Goal: Task Accomplishment & Management: Complete application form

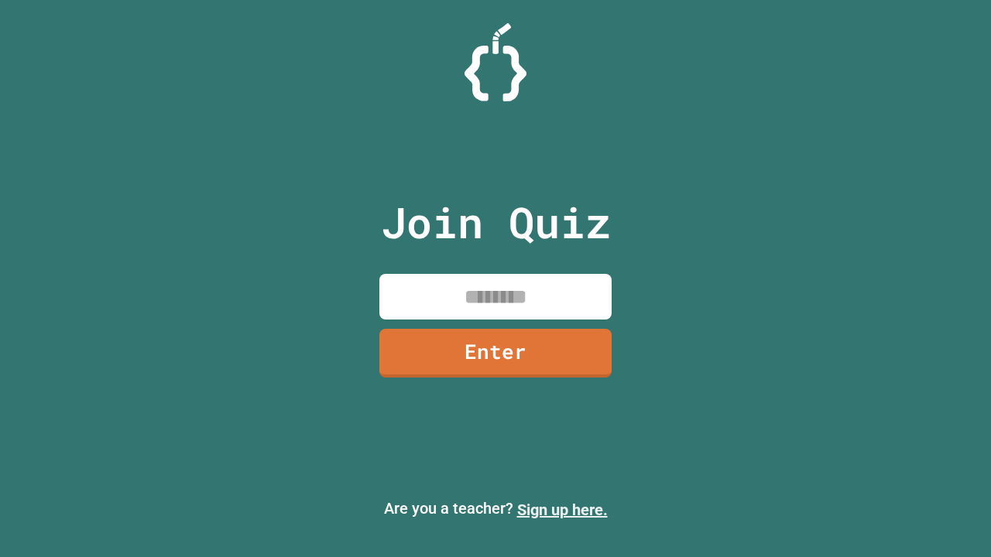
click at [562, 510] on link "Sign up here." at bounding box center [562, 510] width 91 height 19
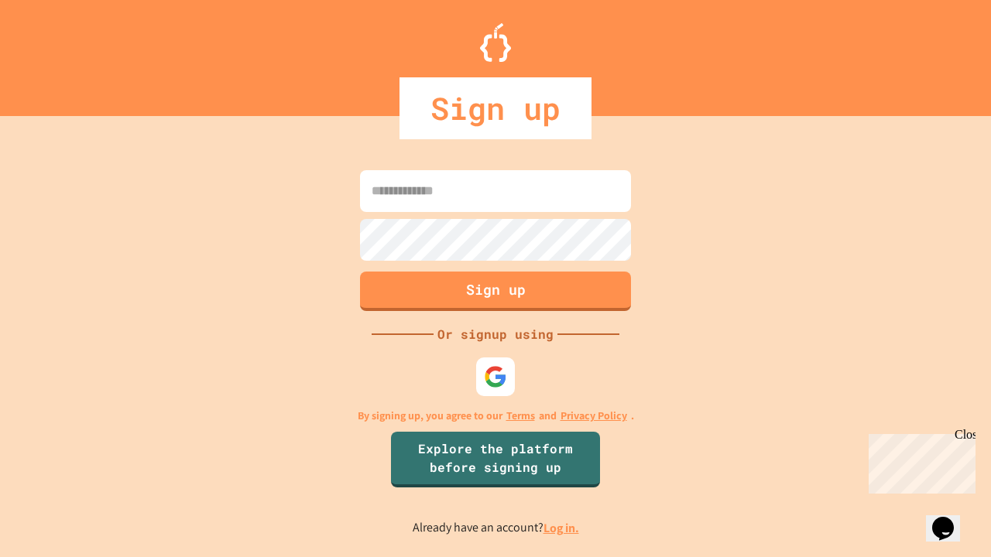
click at [562, 528] on link "Log in." at bounding box center [561, 528] width 36 height 16
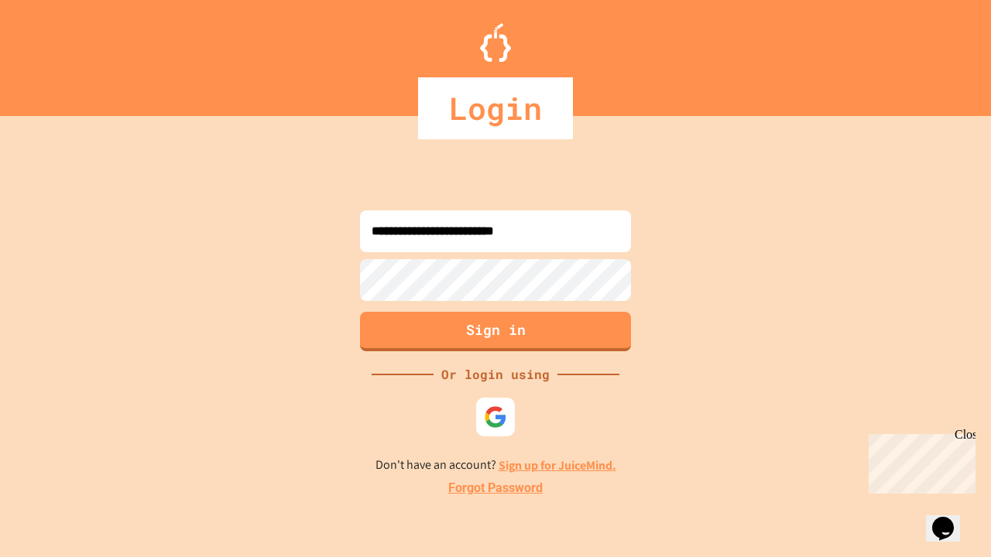
type input "**********"
